Goal: Download file/media

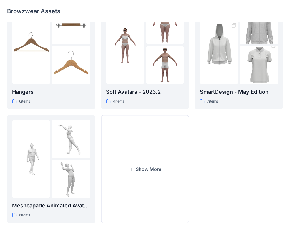
scroll to position [147, 0]
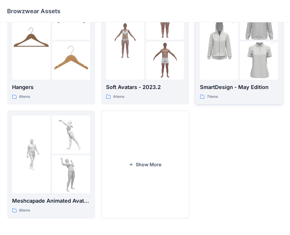
click at [223, 77] on div at bounding box center [219, 41] width 38 height 78
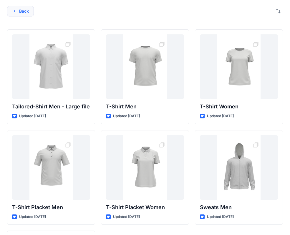
click at [18, 12] on button "Back" at bounding box center [20, 11] width 27 height 11
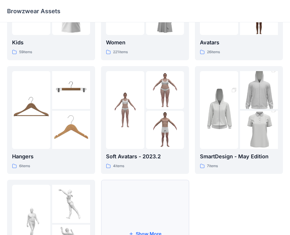
scroll to position [147, 0]
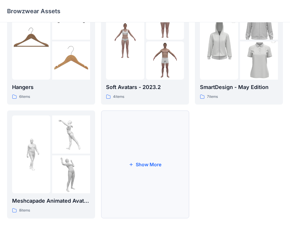
click at [134, 180] on button "Show More" at bounding box center [145, 165] width 88 height 108
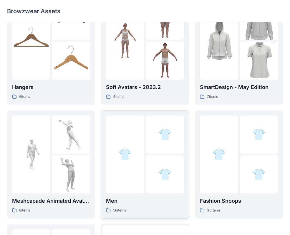
scroll to position [261, 0]
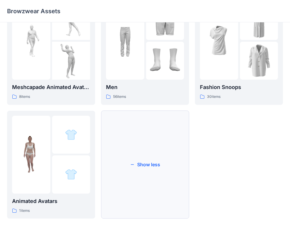
click at [184, 158] on button "Show less" at bounding box center [145, 165] width 88 height 108
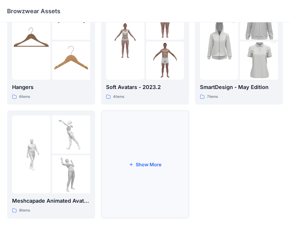
click at [165, 158] on button "Show More" at bounding box center [145, 165] width 88 height 108
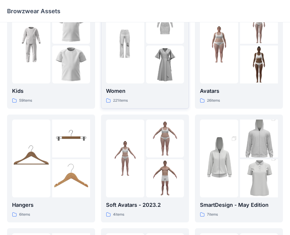
scroll to position [261, 0]
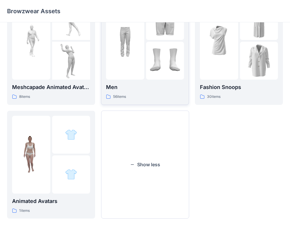
click at [155, 64] on img at bounding box center [165, 61] width 38 height 38
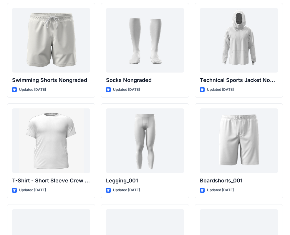
scroll to position [938, 0]
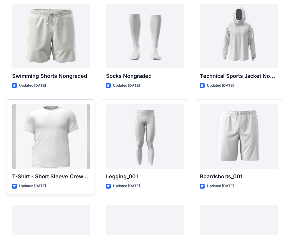
click at [61, 146] on div at bounding box center [51, 136] width 78 height 65
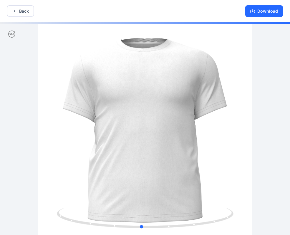
drag, startPoint x: 217, startPoint y: 134, endPoint x: 145, endPoint y: 140, distance: 72.9
click at [153, 139] on div at bounding box center [145, 129] width 290 height 214
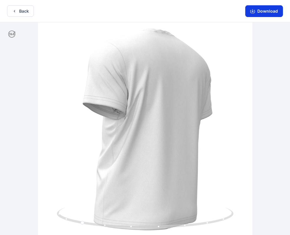
click at [261, 9] on button "Download" at bounding box center [264, 11] width 38 height 12
